Goal: Task Accomplishment & Management: Manage account settings

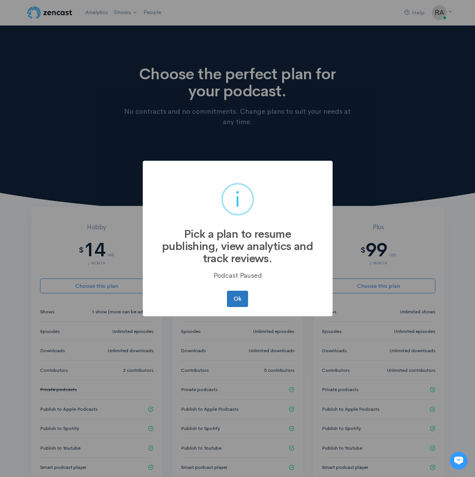
click at [237, 296] on button "Ok" at bounding box center [237, 299] width 21 height 16
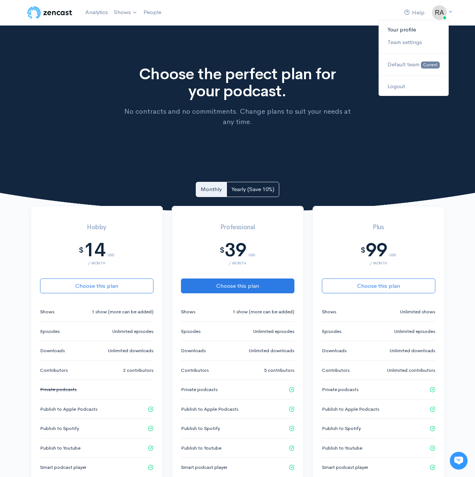
click at [407, 29] on link "Your profile" at bounding box center [413, 29] width 70 height 13
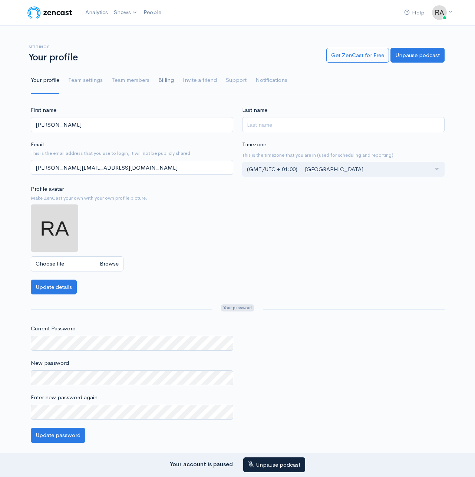
click at [166, 82] on link "Billing" at bounding box center [166, 80] width 16 height 27
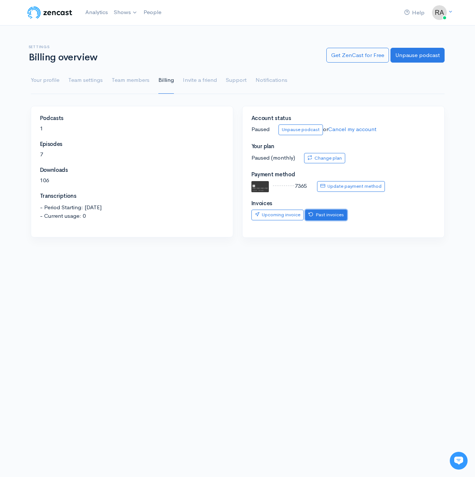
click at [325, 217] on link "Past invoices" at bounding box center [326, 215] width 42 height 11
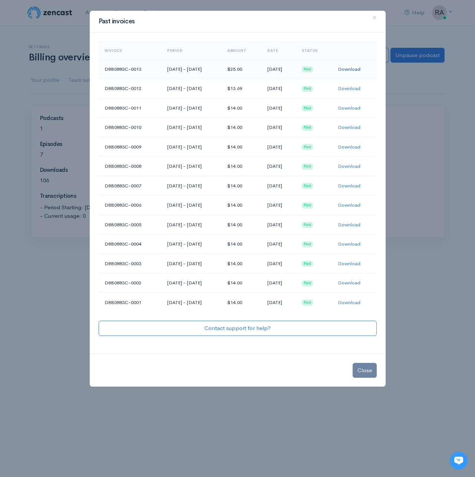
click at [349, 69] on link "Download" at bounding box center [348, 69] width 23 height 6
